Goal: Find specific page/section

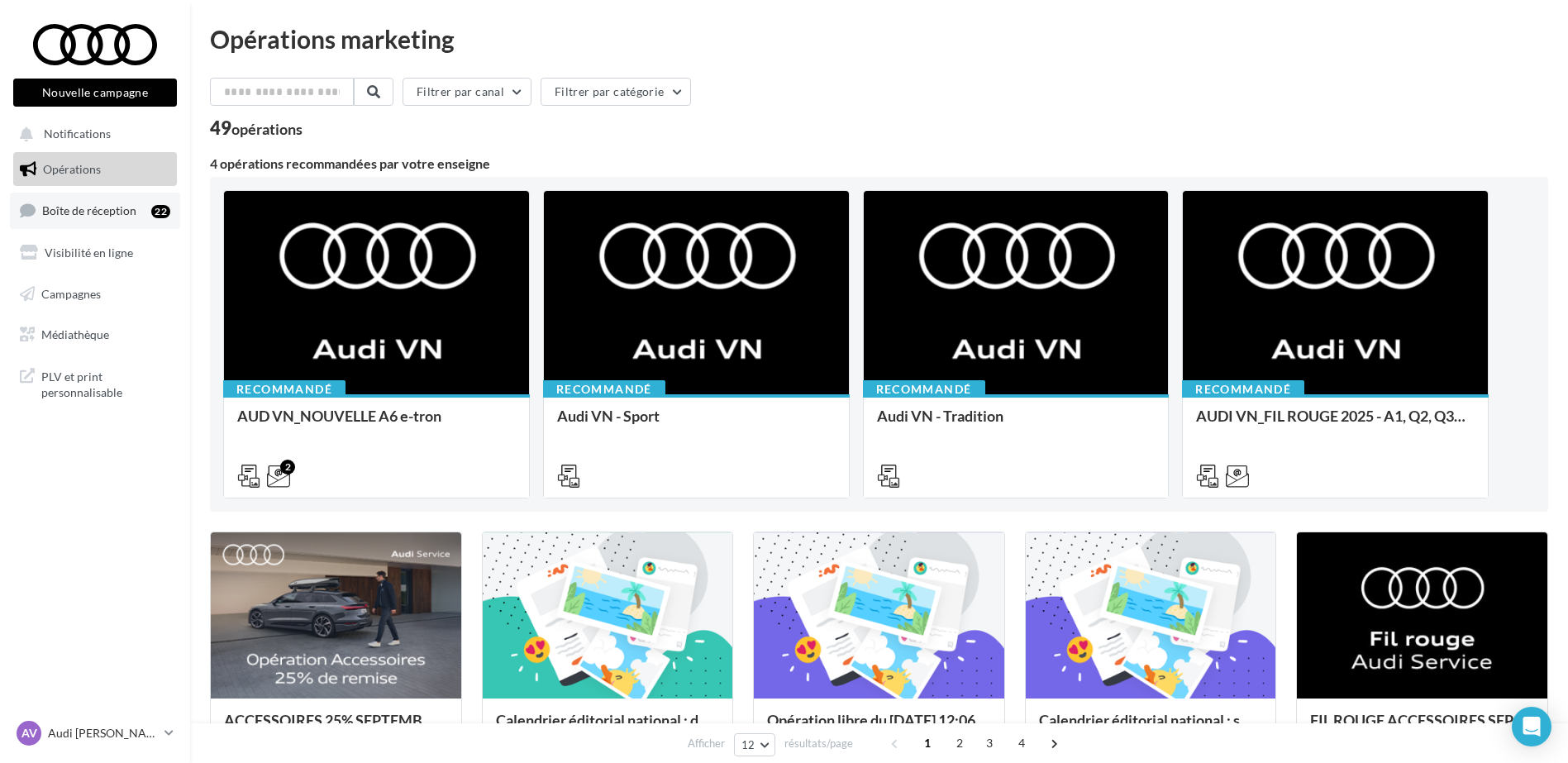
click at [126, 204] on span "Boîte de réception" at bounding box center [90, 211] width 95 height 14
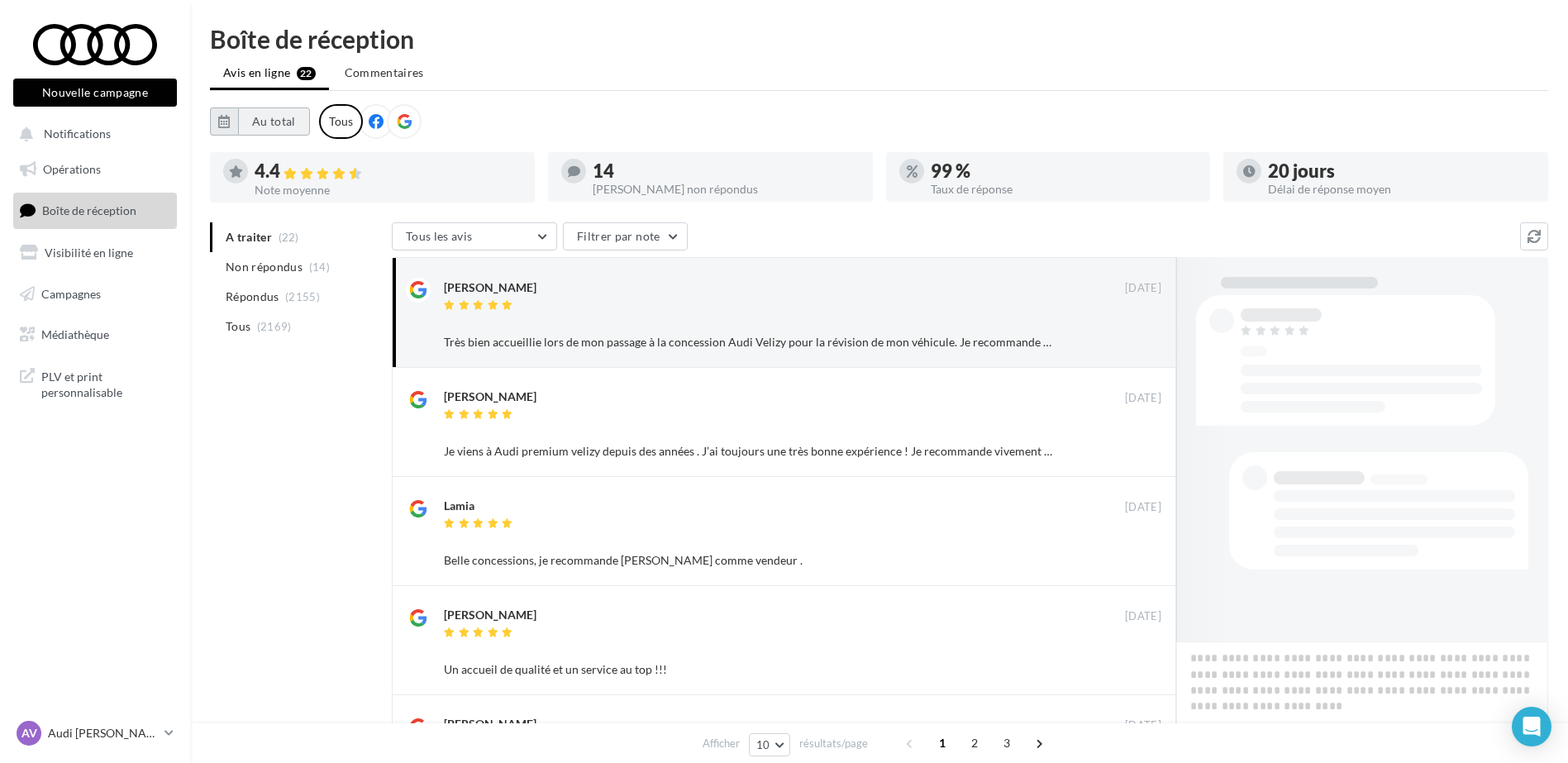
click at [277, 124] on button "Au total" at bounding box center [274, 121] width 71 height 28
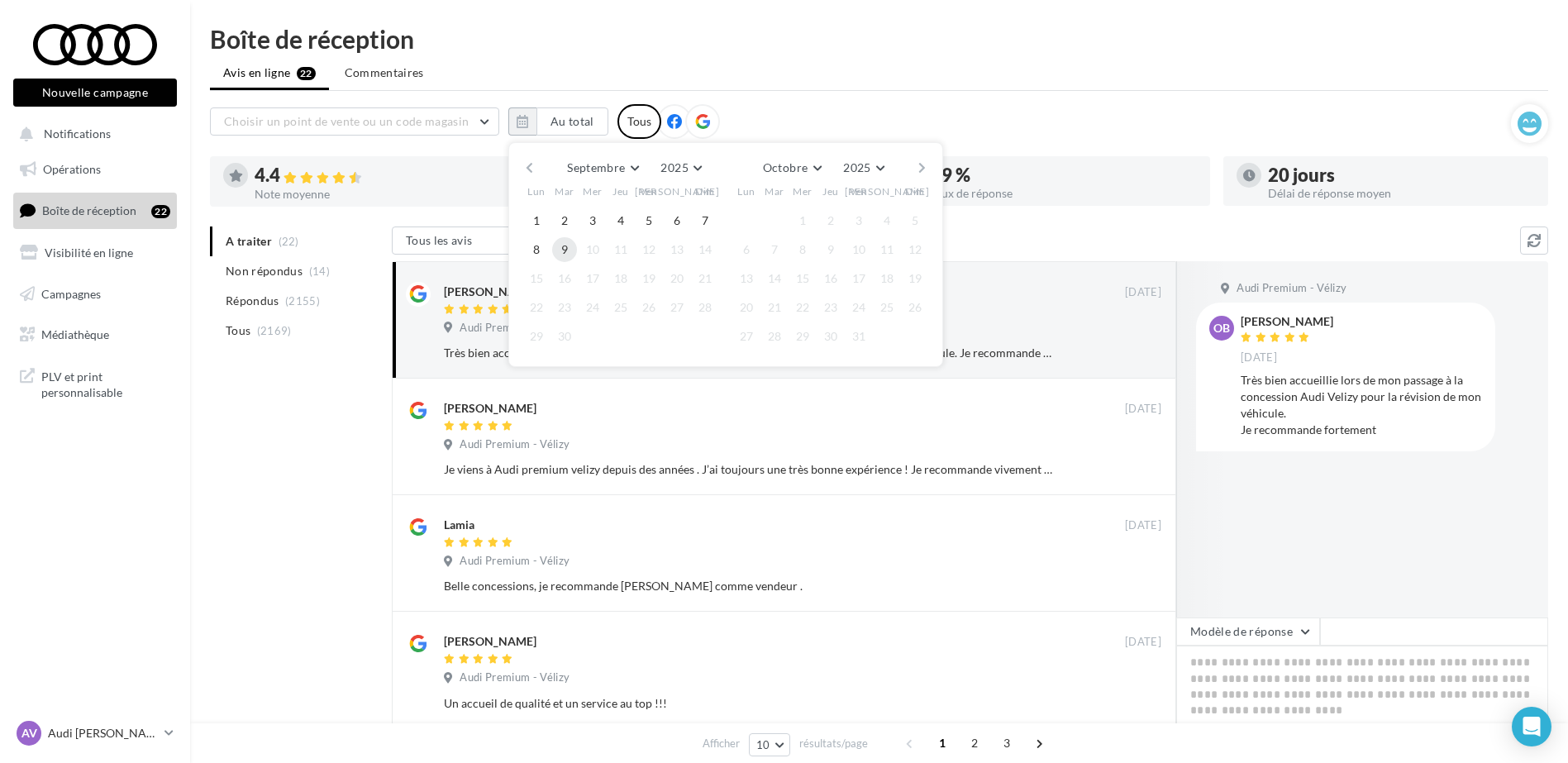
click at [575, 244] on button "9" at bounding box center [565, 250] width 25 height 25
click at [522, 167] on button "button" at bounding box center [529, 168] width 14 height 23
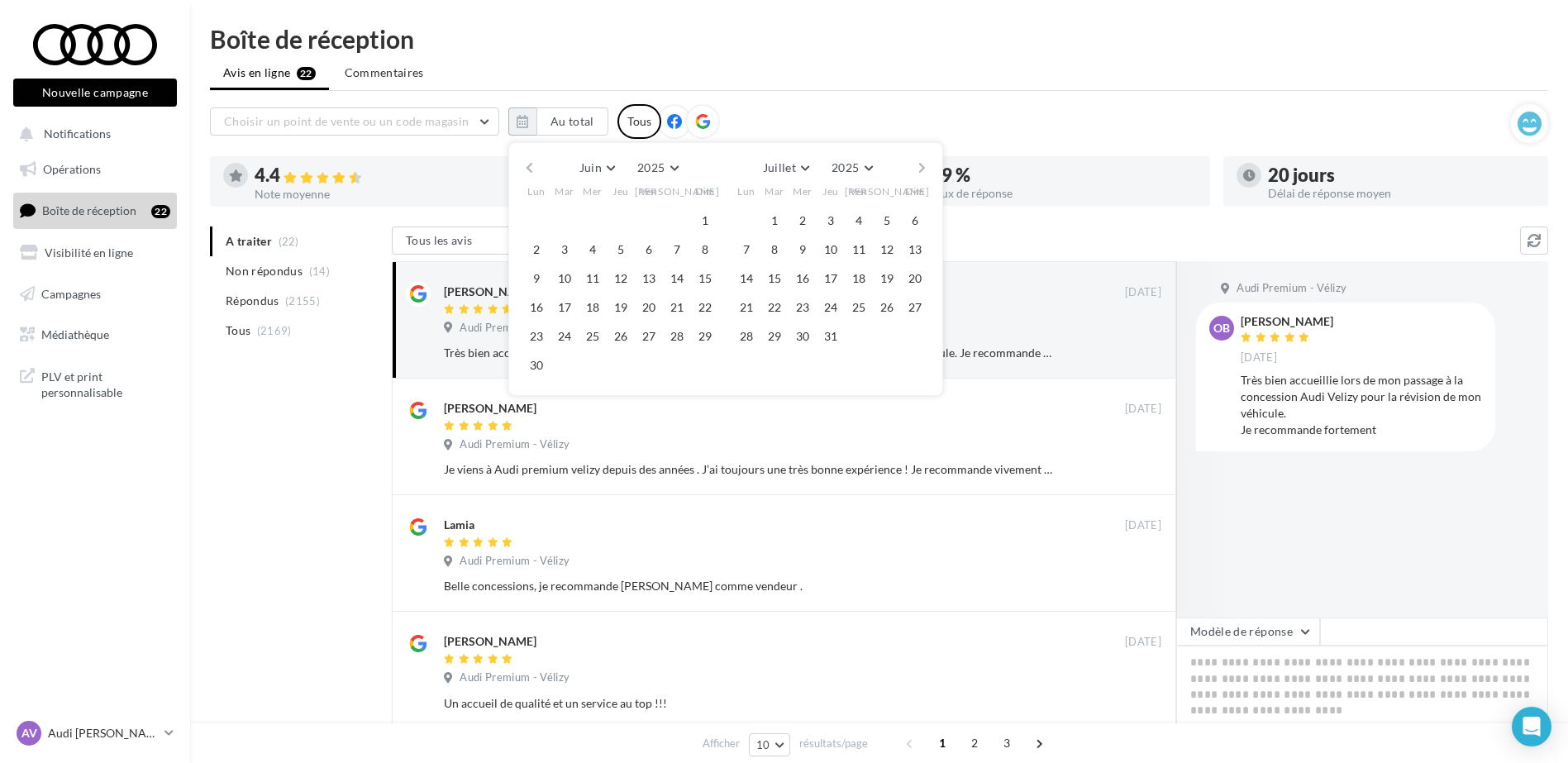
click at [522, 167] on button "button" at bounding box center [529, 168] width 14 height 23
click at [566, 217] on button "1" at bounding box center [565, 221] width 25 height 25
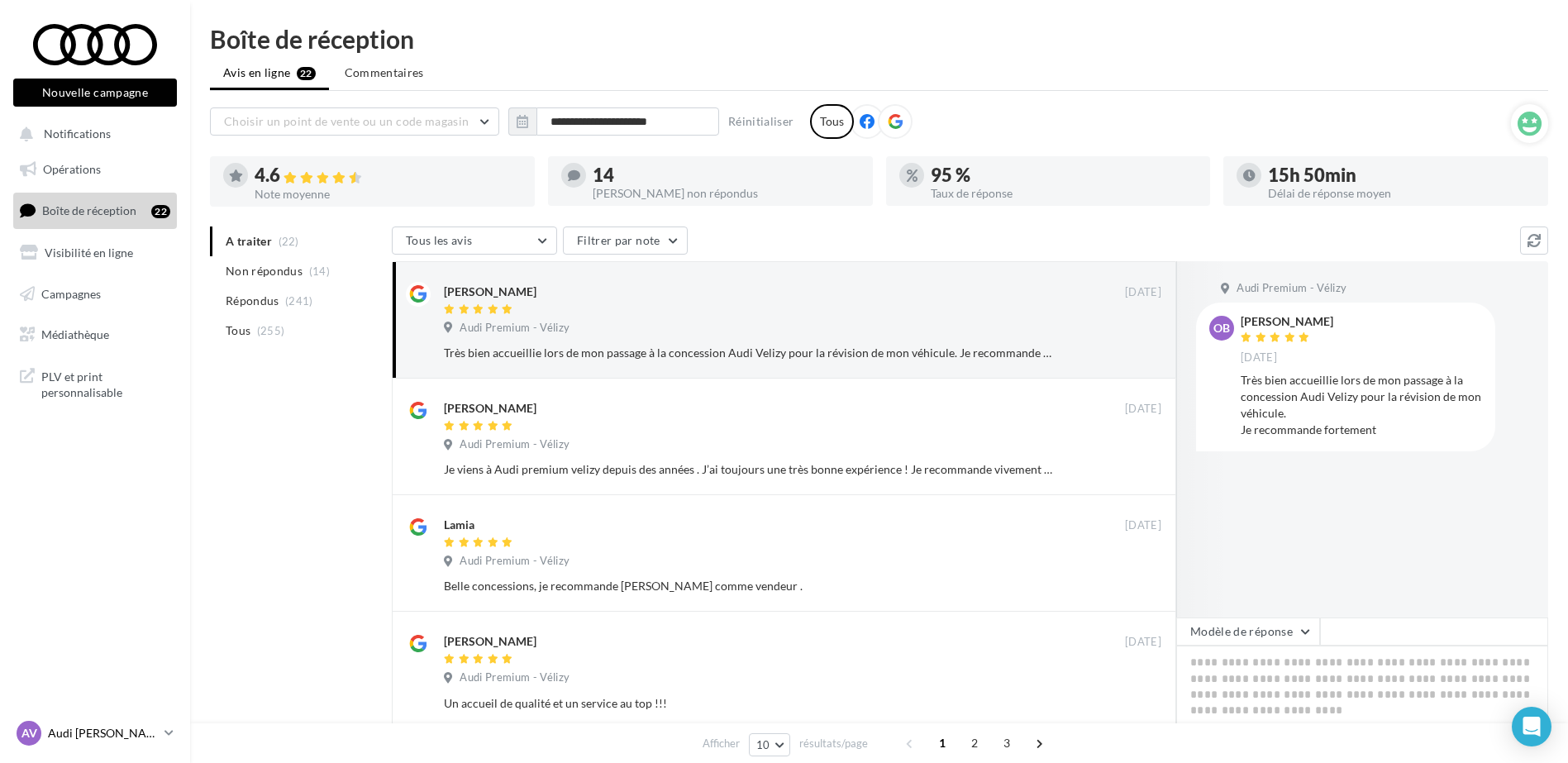
click at [126, 742] on div "AV Audi [PERSON_NAME] audi-veli-mon" at bounding box center [87, 733] width 141 height 25
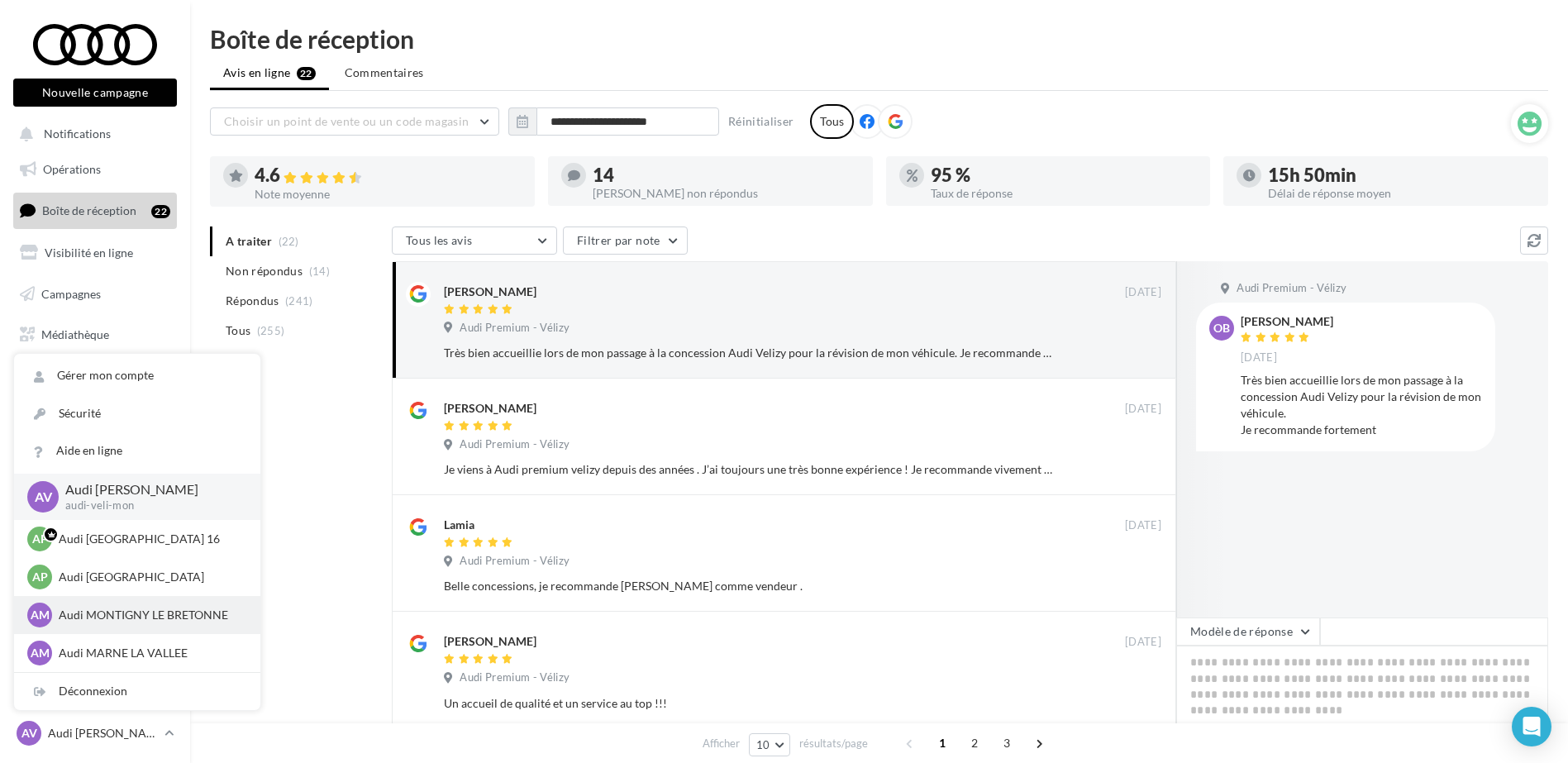
click at [159, 609] on p "Audi MONTIGNY LE BRETONNE" at bounding box center [150, 614] width 182 height 16
